Goal: Find specific page/section: Find specific page/section

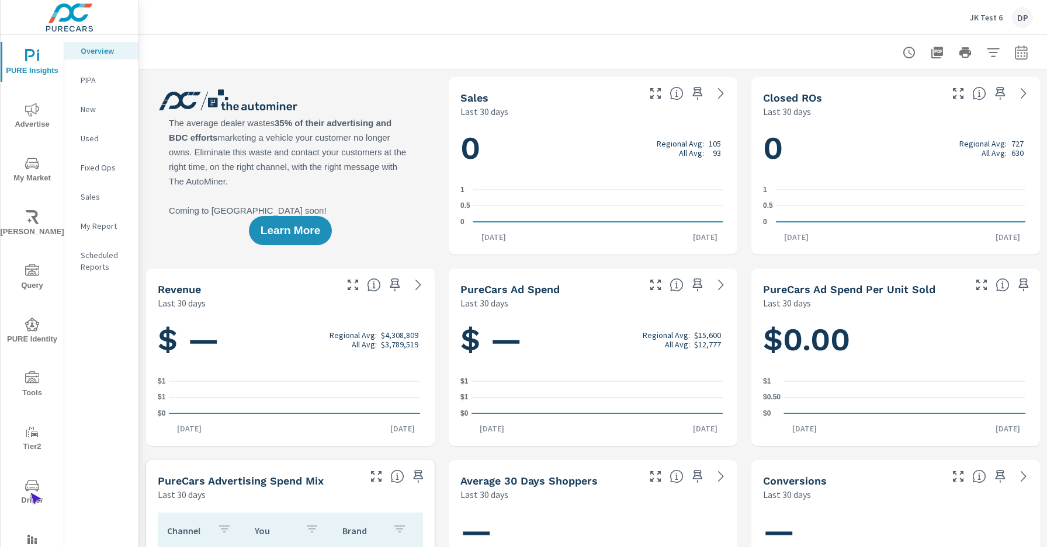
click at [30, 493] on span "Driver" at bounding box center [32, 493] width 56 height 29
